Goal: Check status

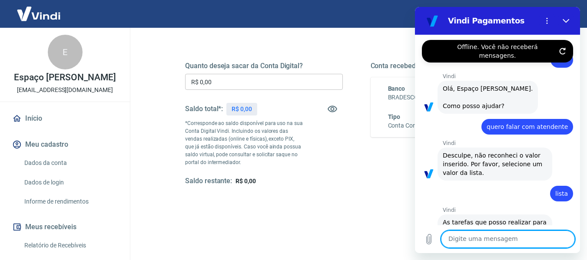
scroll to position [1122, 0]
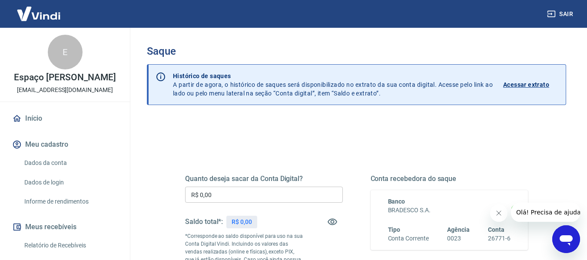
click at [535, 81] on p "Acessar extrato" at bounding box center [526, 84] width 46 height 9
